Goal: Obtain resource: Obtain resource

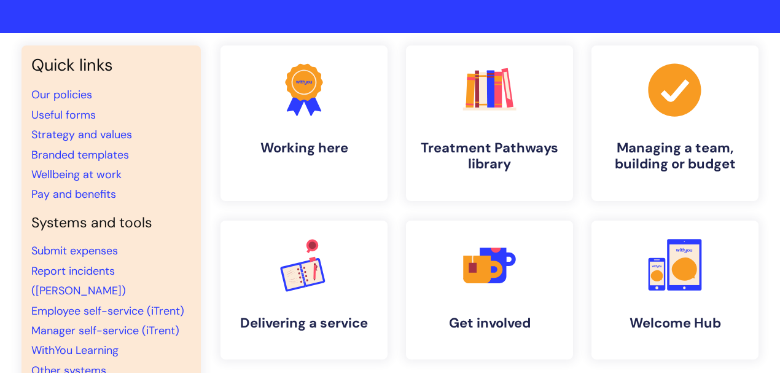
scroll to position [123, 0]
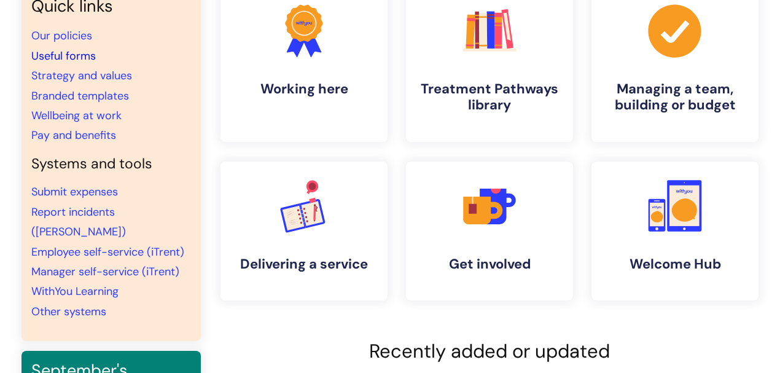
click at [75, 53] on link "Useful forms" at bounding box center [63, 56] width 65 height 15
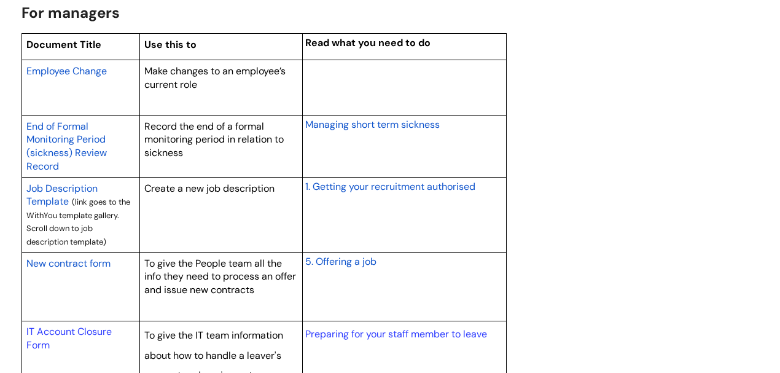
scroll to position [1024, 0]
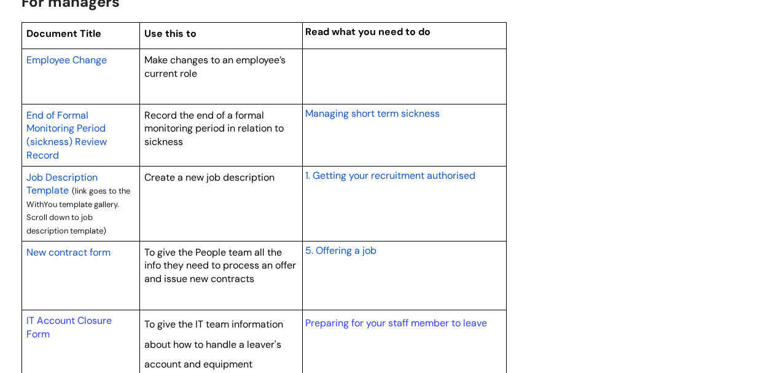
click at [95, 60] on span "Employee Change" at bounding box center [66, 59] width 80 height 13
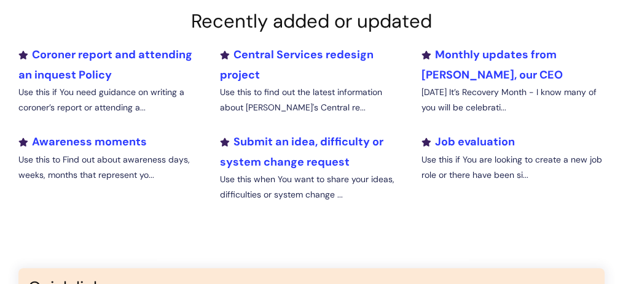
scroll to position [655, 0]
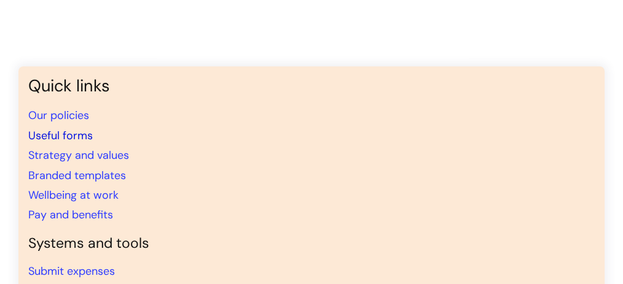
click at [71, 131] on link "Useful forms" at bounding box center [60, 135] width 65 height 15
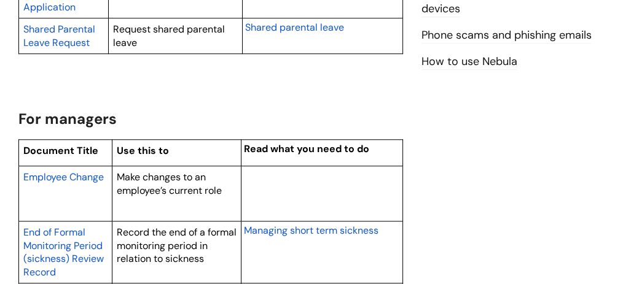
scroll to position [983, 0]
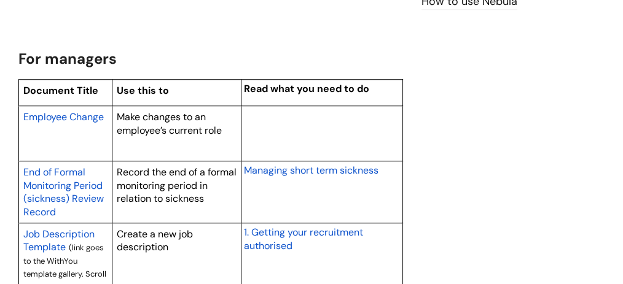
click at [90, 115] on span "Employee Change" at bounding box center [63, 117] width 80 height 13
